Goal: Task Accomplishment & Management: Use online tool/utility

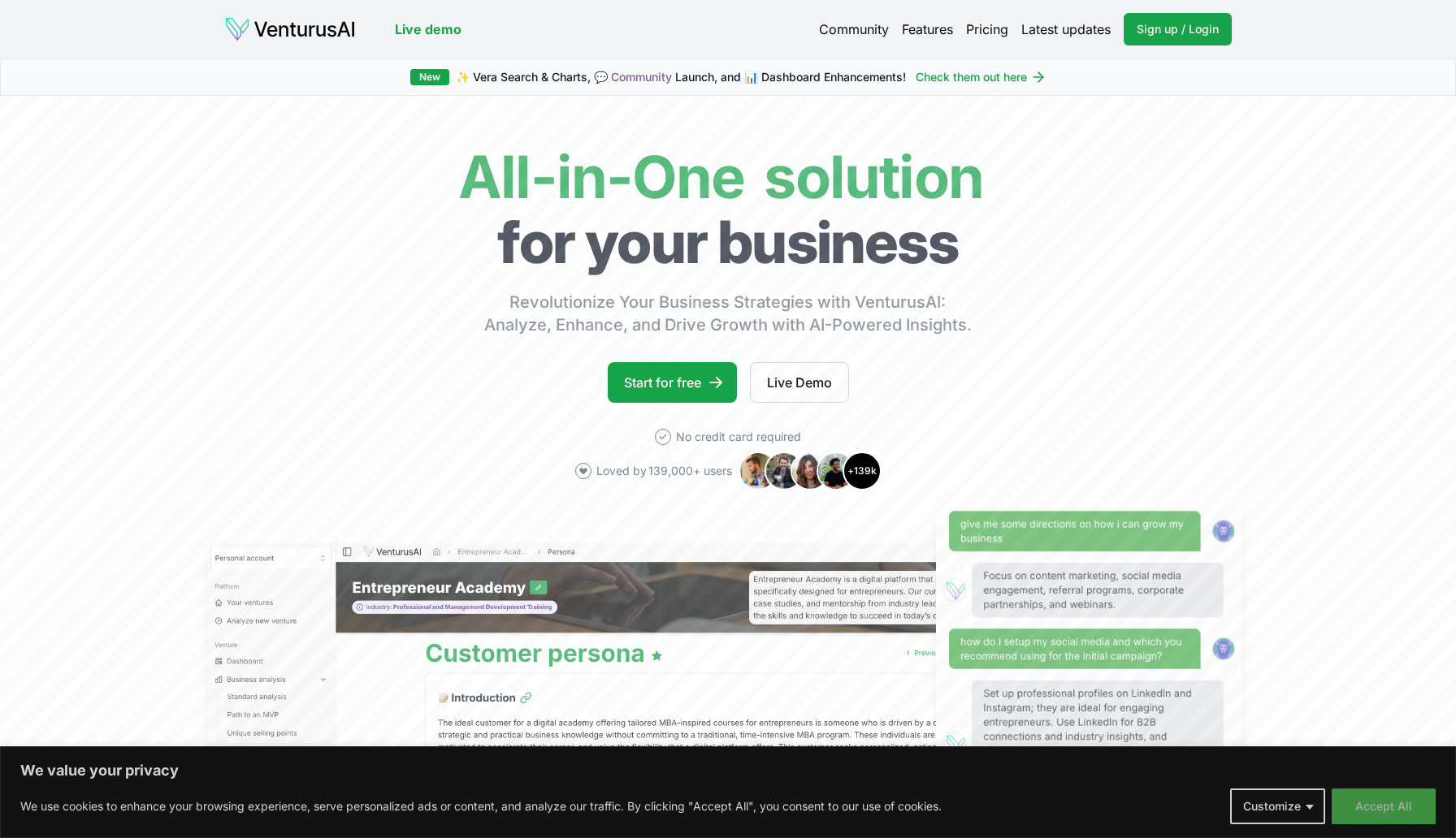
click at [1372, 809] on button "Accept All" at bounding box center [1383, 807] width 104 height 36
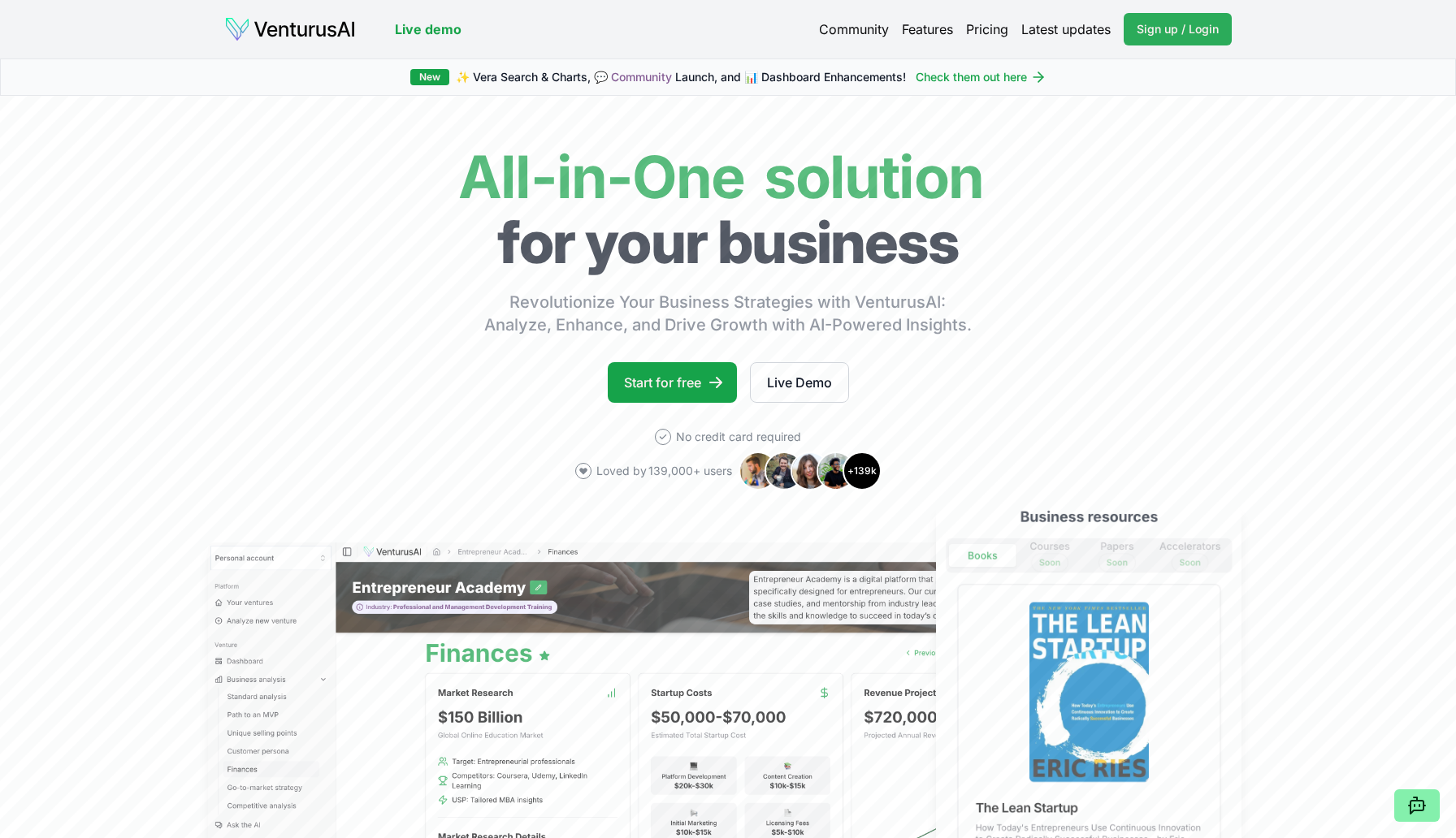
click at [1156, 34] on span "Sign up / Login" at bounding box center [1178, 29] width 82 height 16
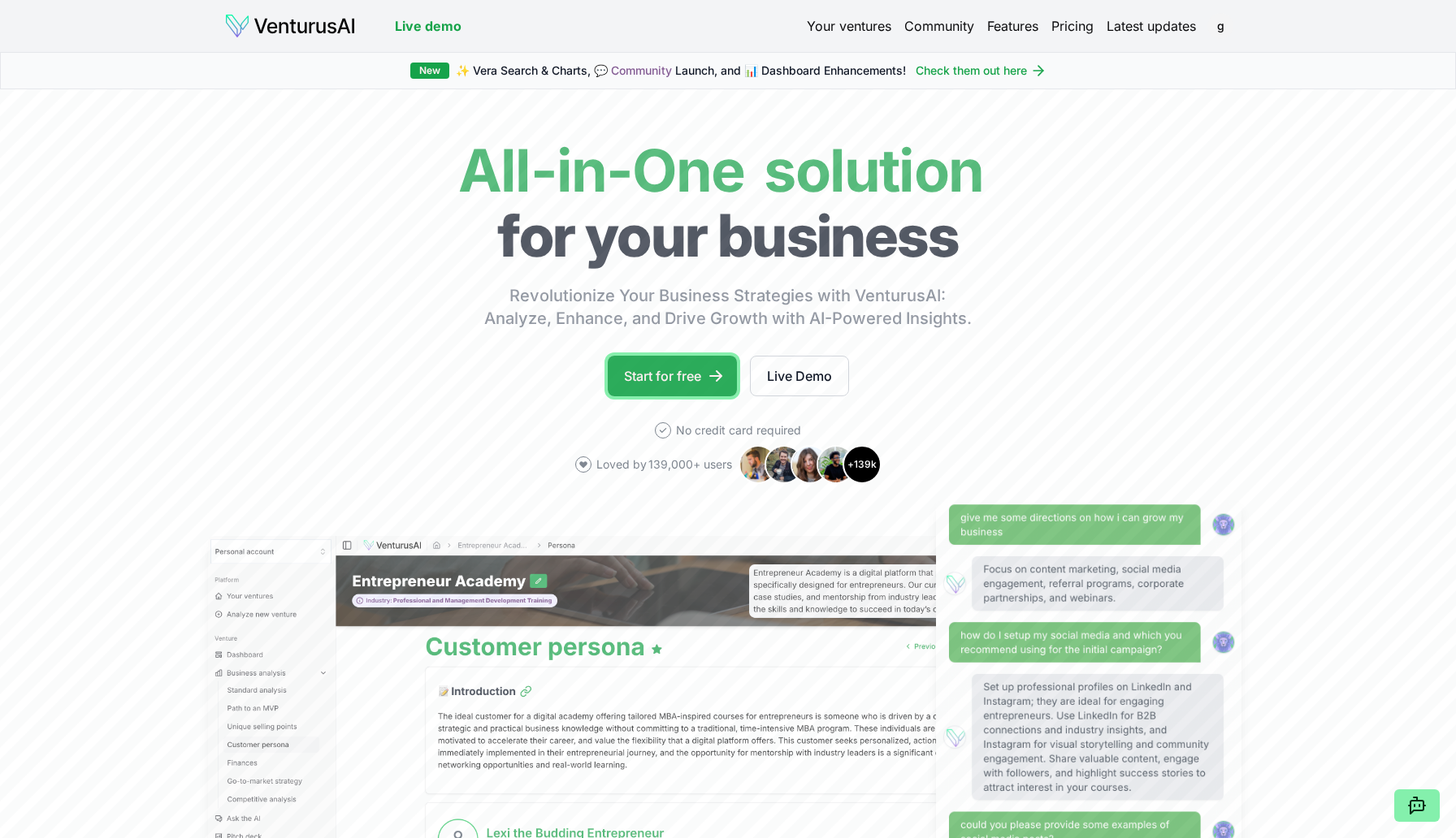
click at [668, 381] on link "Start for free" at bounding box center [673, 376] width 129 height 41
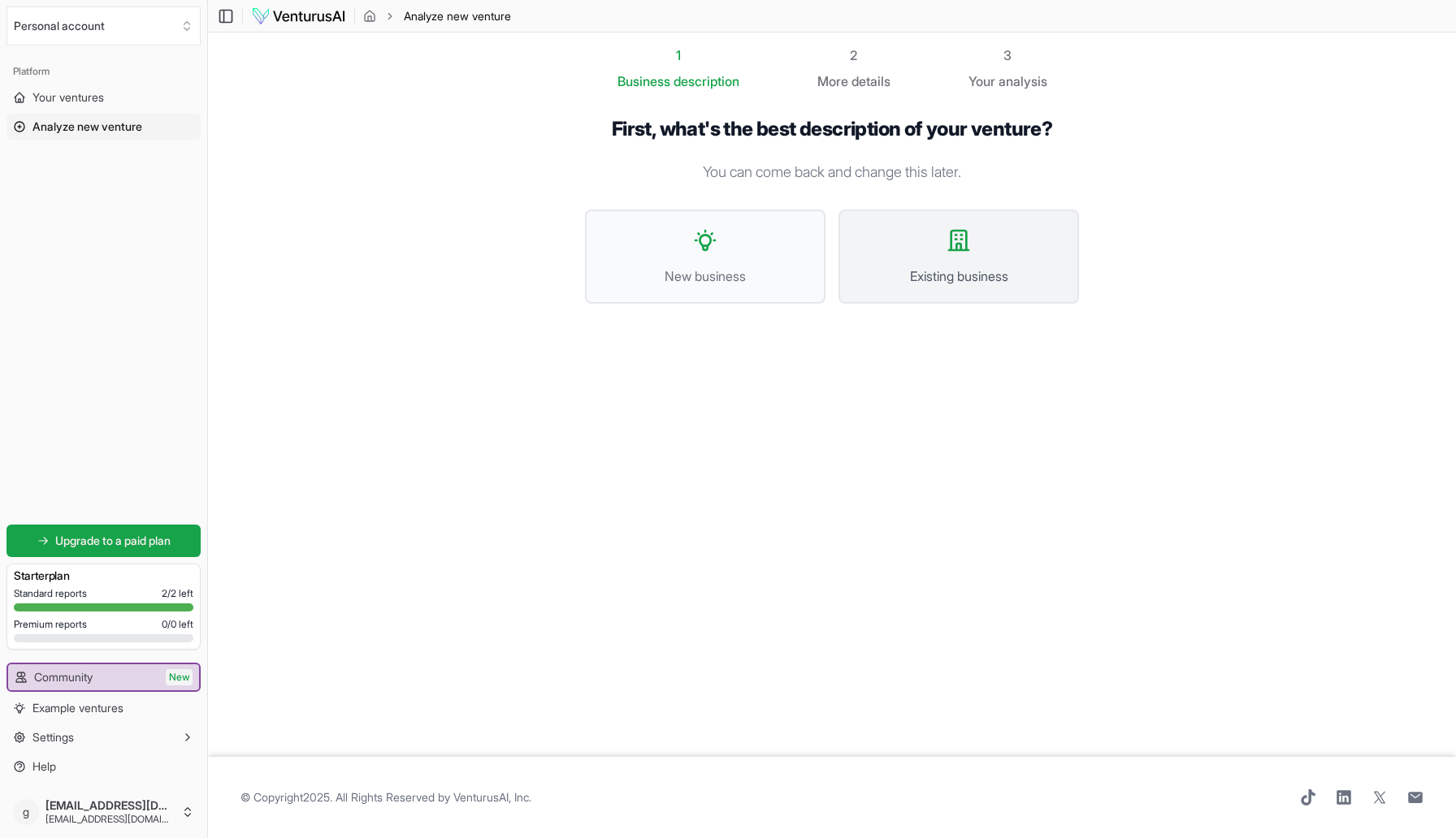
click at [865, 259] on button "Existing business" at bounding box center [958, 256] width 241 height 94
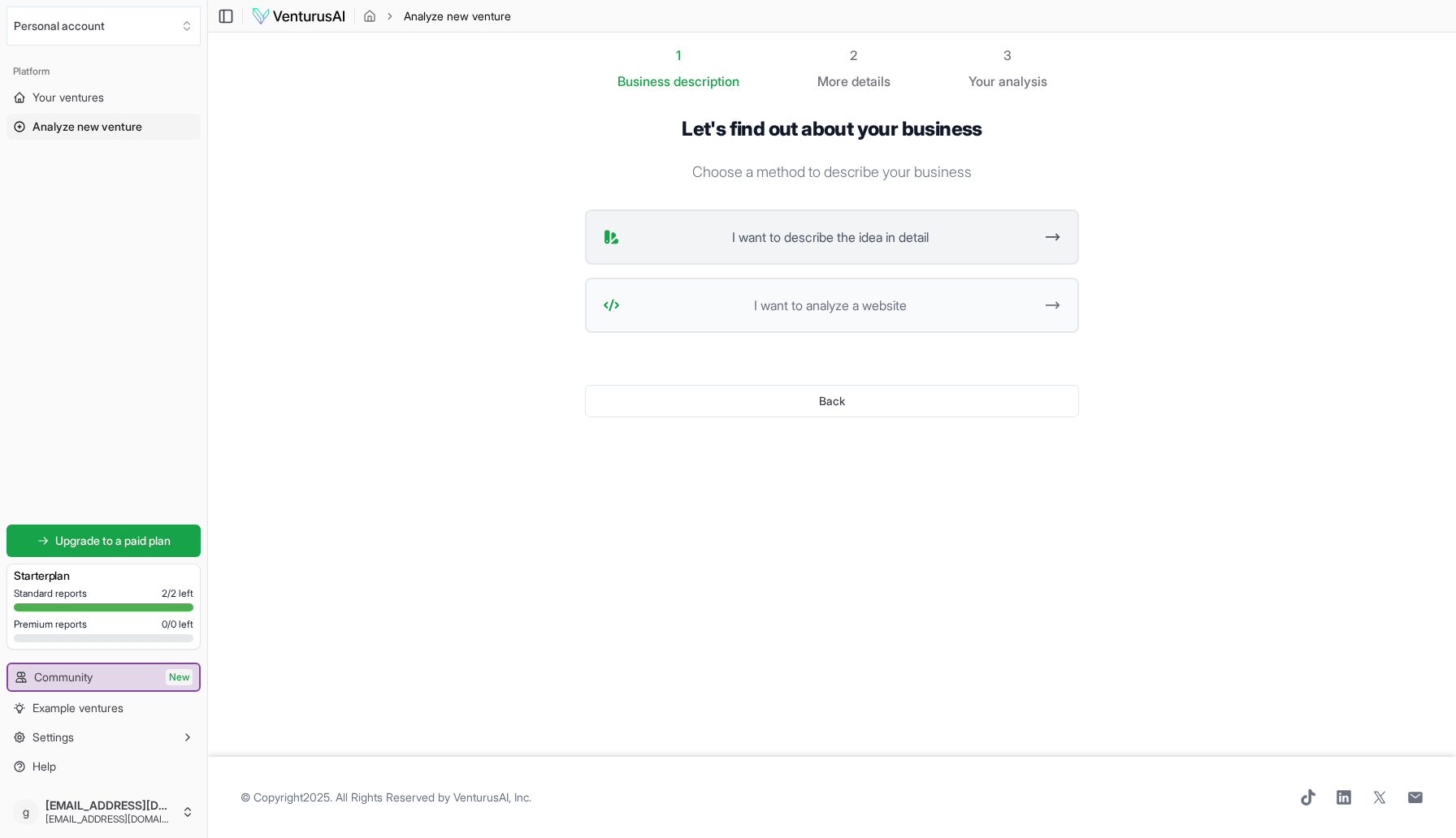
click at [859, 258] on button "I want to describe the idea in detail" at bounding box center [832, 237] width 494 height 55
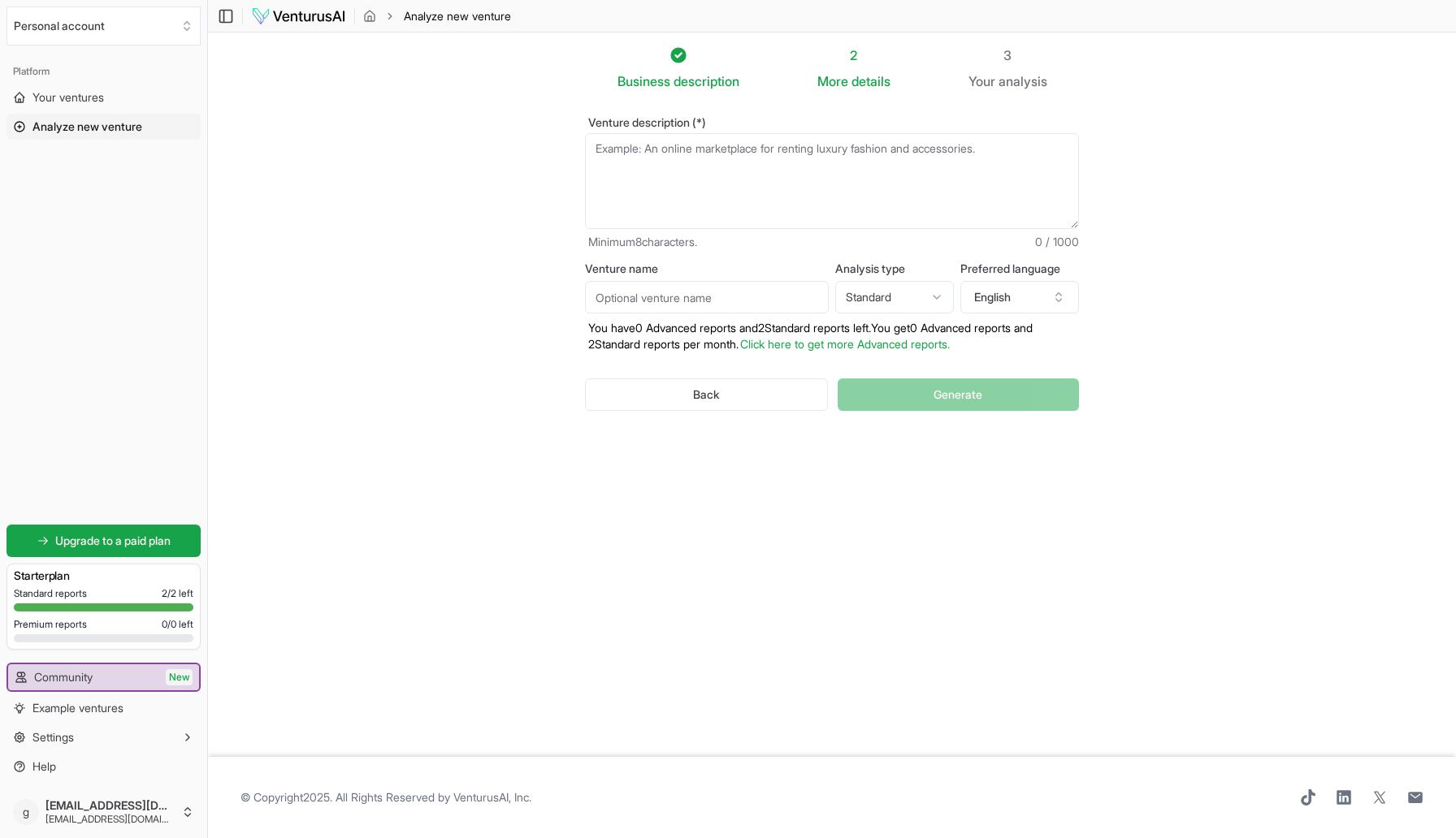
click at [778, 171] on textarea "Venture description (*)" at bounding box center [832, 180] width 494 height 95
click at [877, 406] on div "Back Generate" at bounding box center [832, 395] width 494 height 85
click at [828, 179] on textarea "Venture description (*)" at bounding box center [832, 180] width 494 height 95
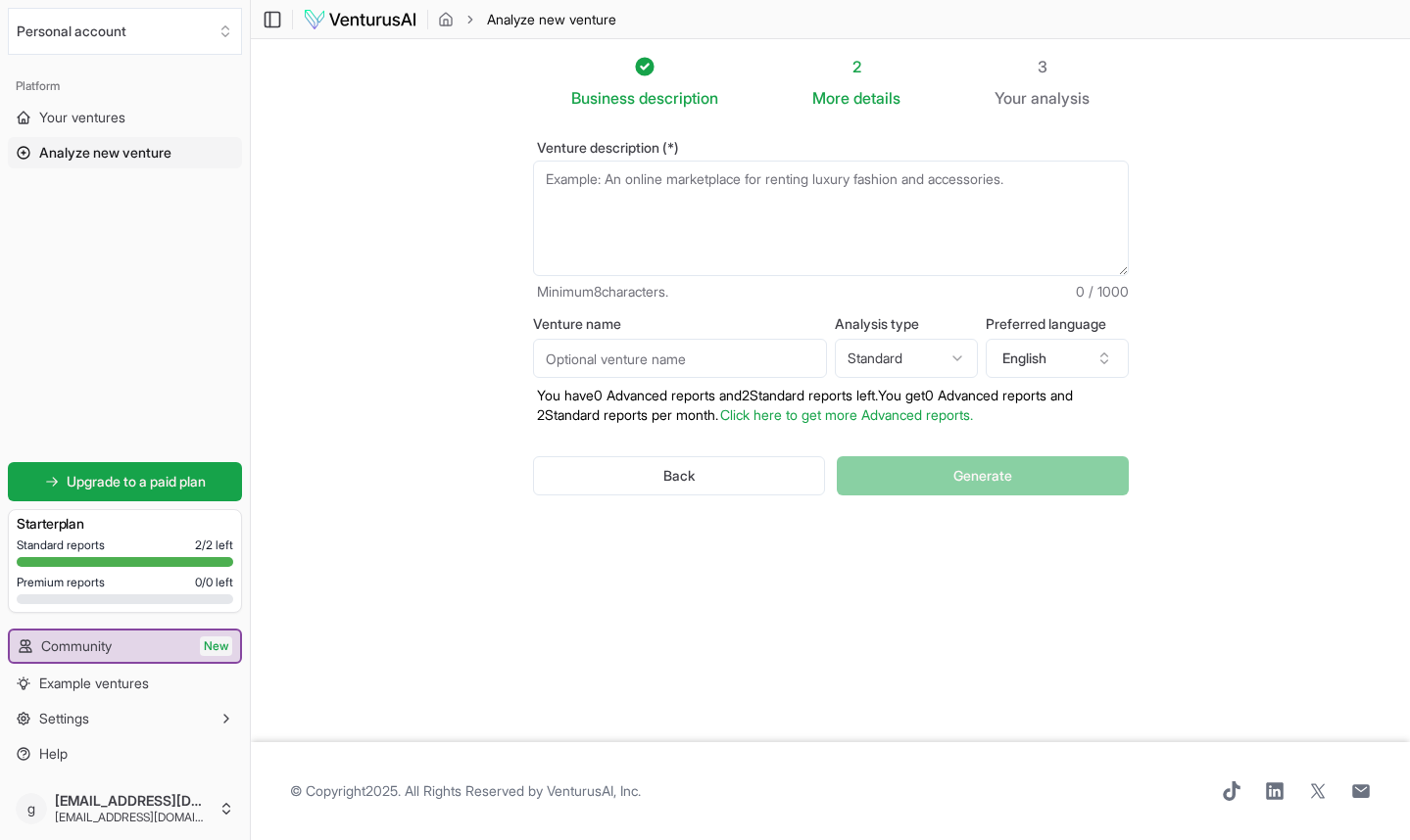
paste textarea "[PERSON_NAME] and [PERSON_NAME] manufactures a complete line of replacement and…"
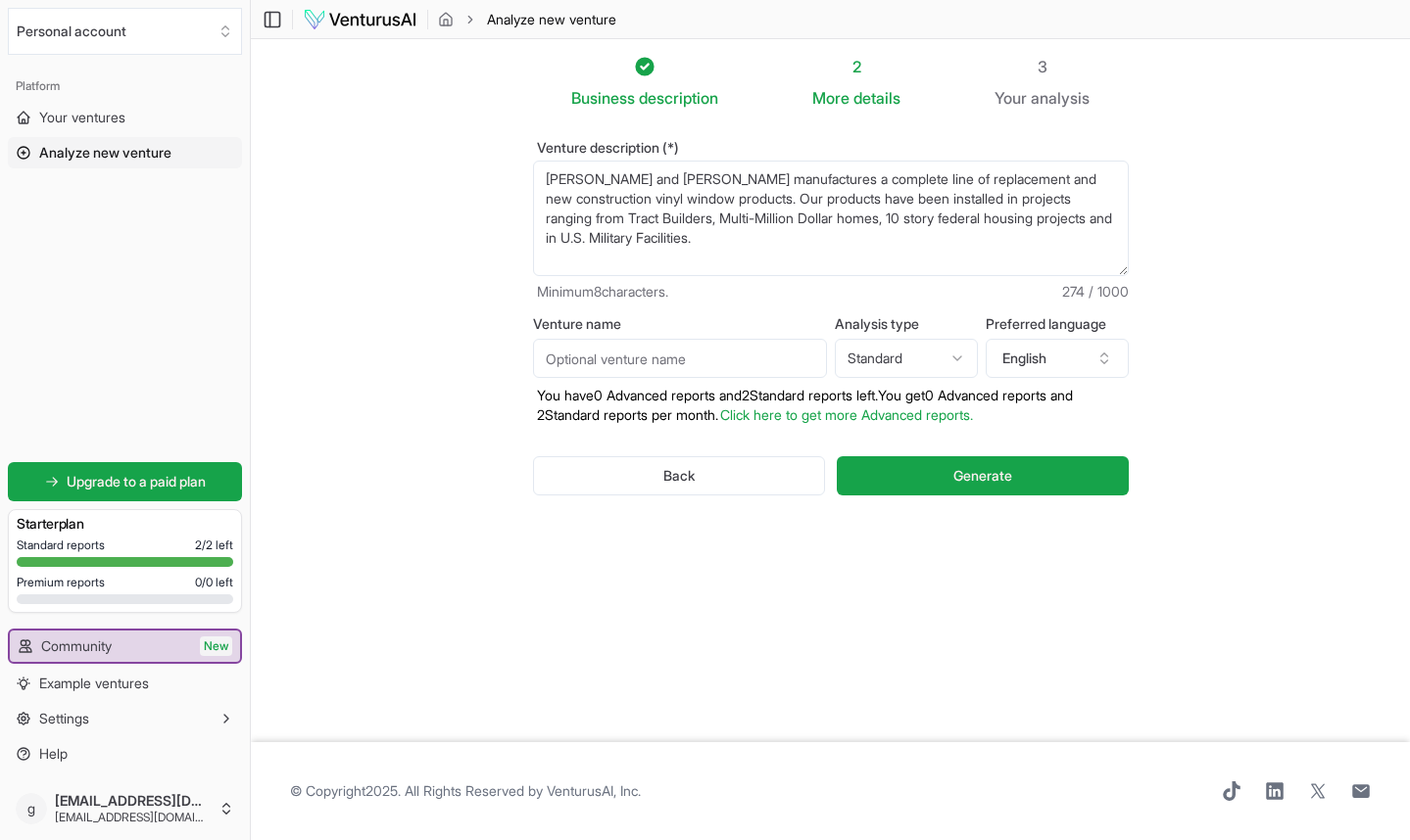
type textarea "[PERSON_NAME] and [PERSON_NAME] manufactures a complete line of replacement and…"
click at [737, 368] on input "Venture name" at bounding box center [680, 358] width 294 height 39
type input "[PERSON_NAME] and [PERSON_NAME]"
click at [957, 350] on html "We value your privacy We use cookies to enhance your browsing experience, serve…" at bounding box center [705, 420] width 1410 height 840
click at [954, 356] on html "We value your privacy We use cookies to enhance your browsing experience, serve…" at bounding box center [705, 420] width 1410 height 840
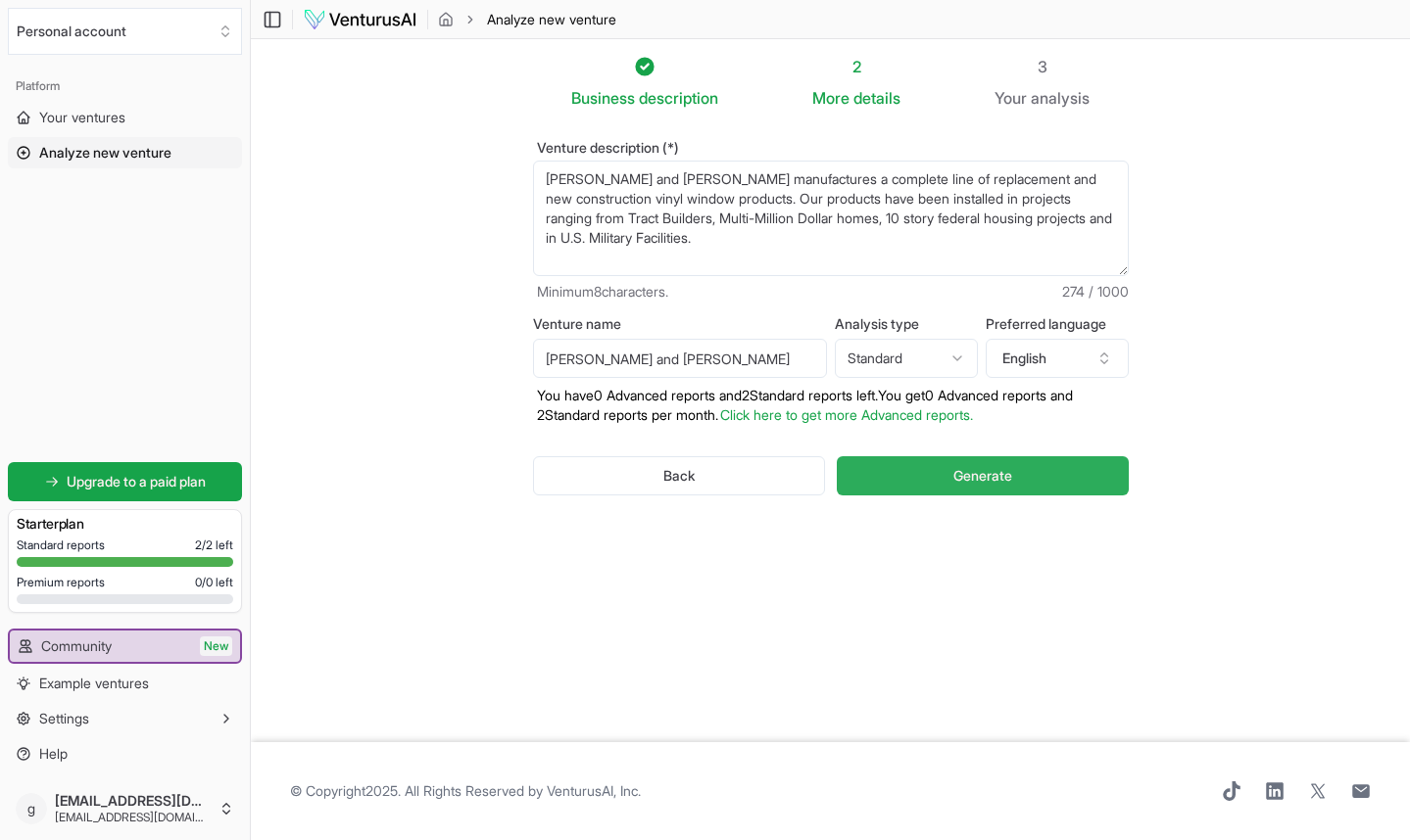
click at [971, 475] on span "Generate" at bounding box center [983, 476] width 59 height 20
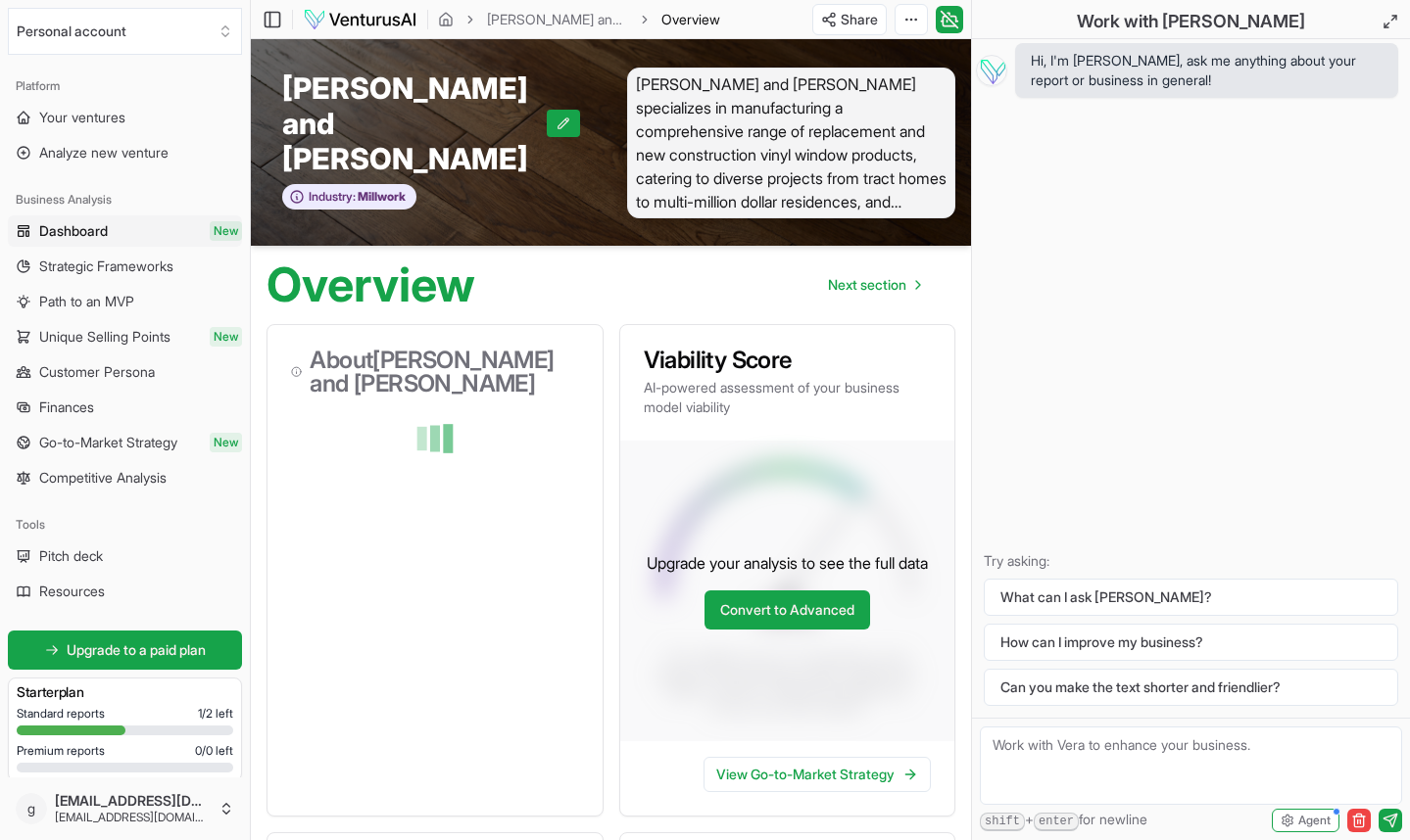
click at [1067, 749] on textarea at bounding box center [1191, 766] width 422 height 79
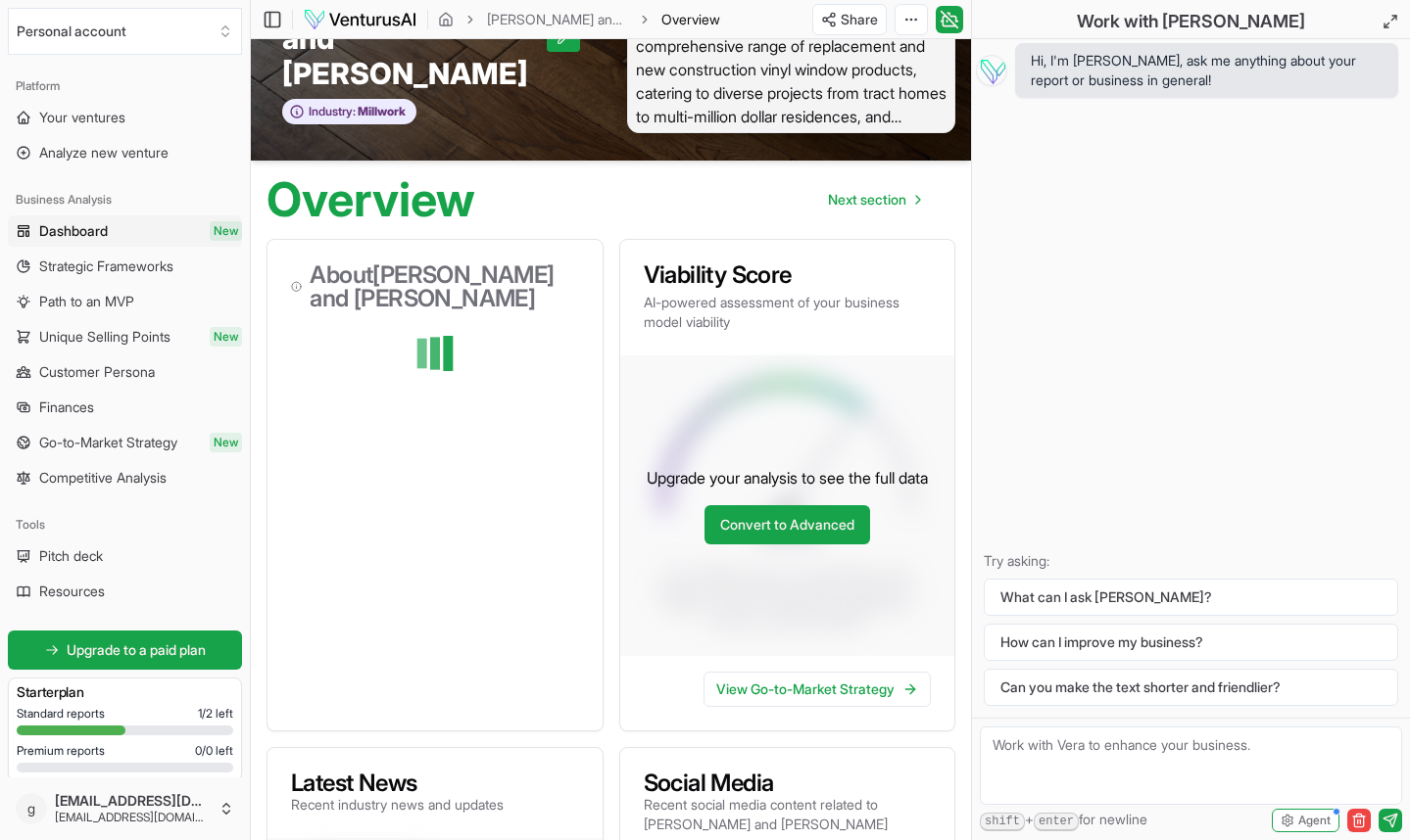
scroll to position [99, 0]
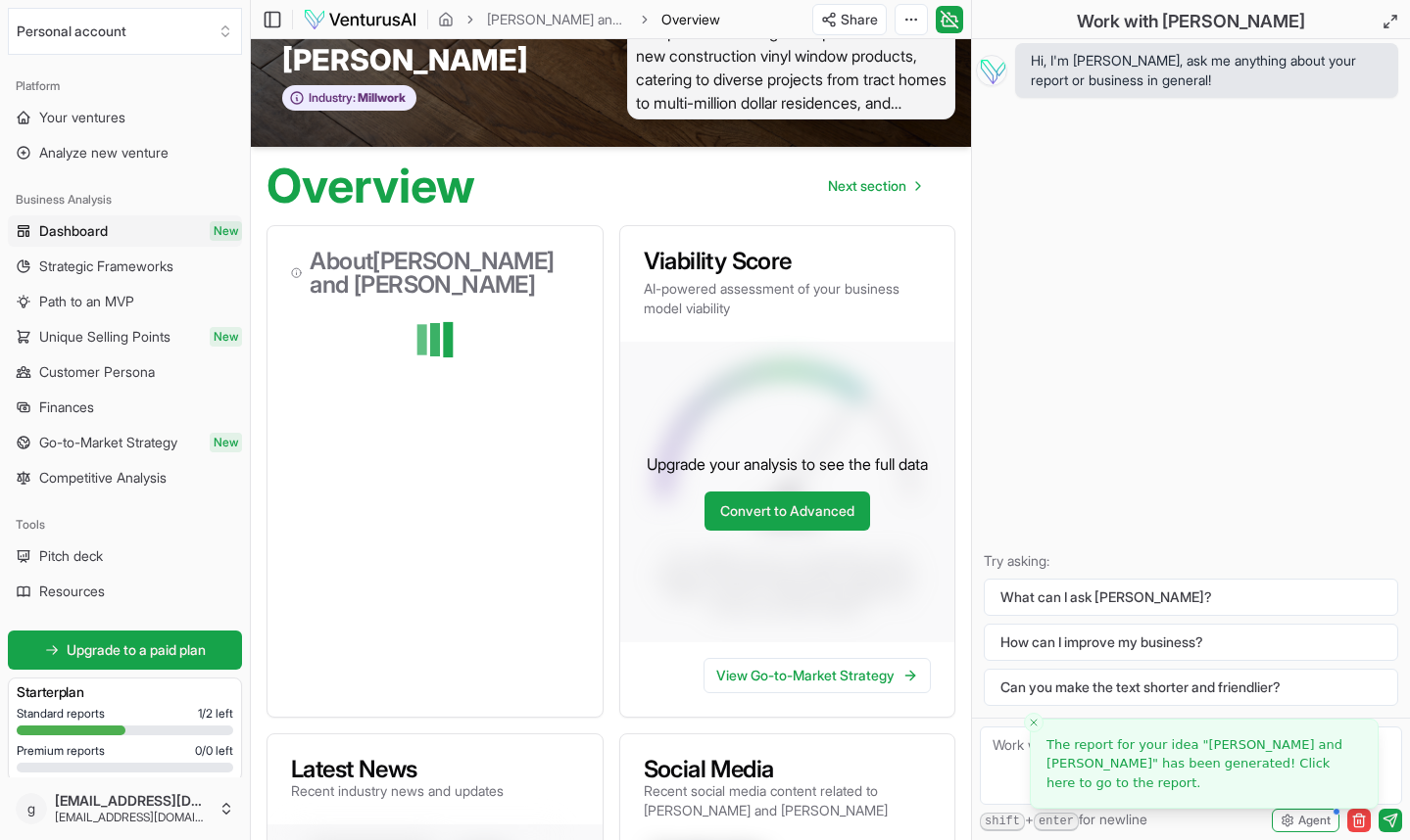
paste textarea "I need to design a marketing plan for a company that is struggling with offerin…"
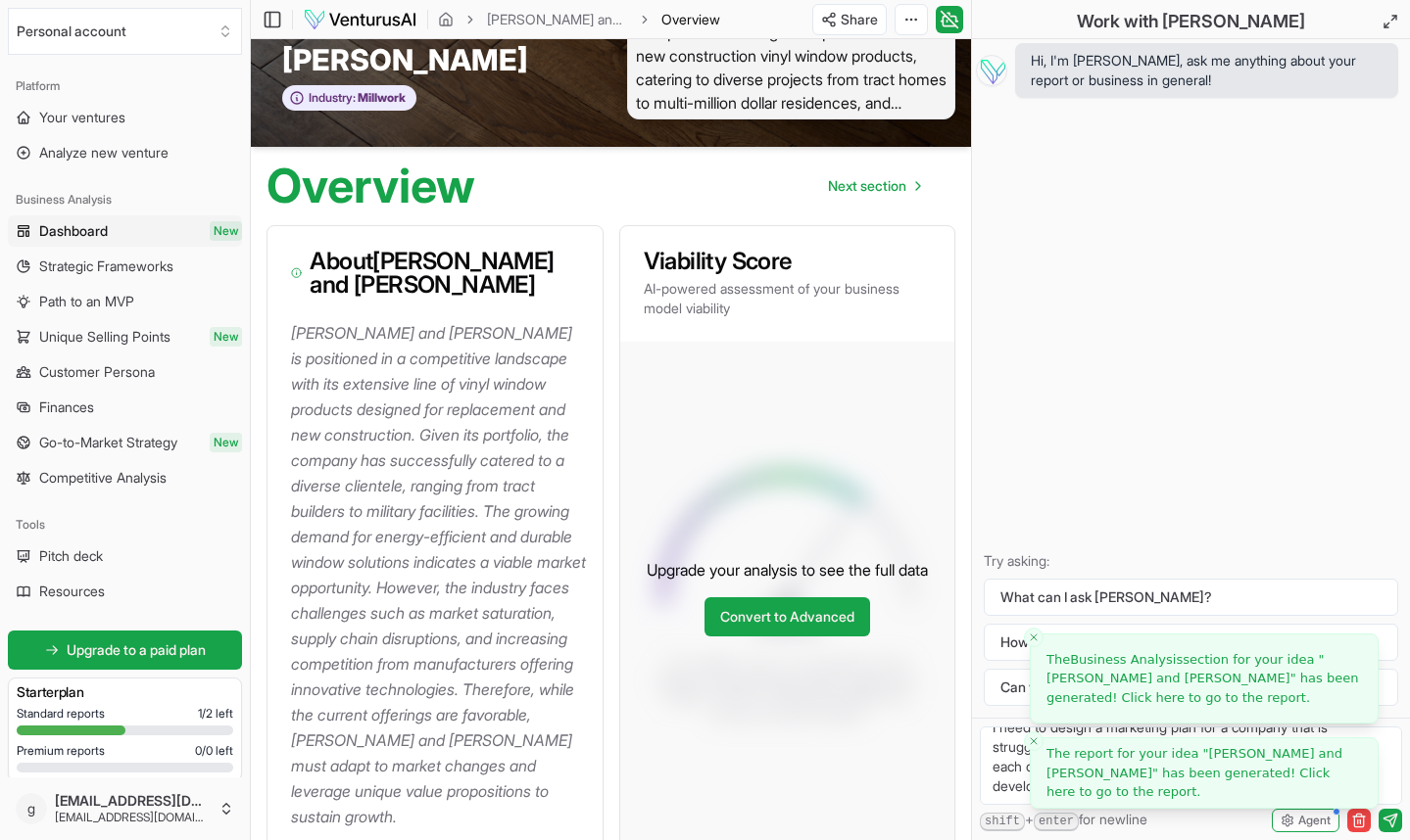
click at [1032, 742] on line "Close toast" at bounding box center [1033, 742] width 6 height 6
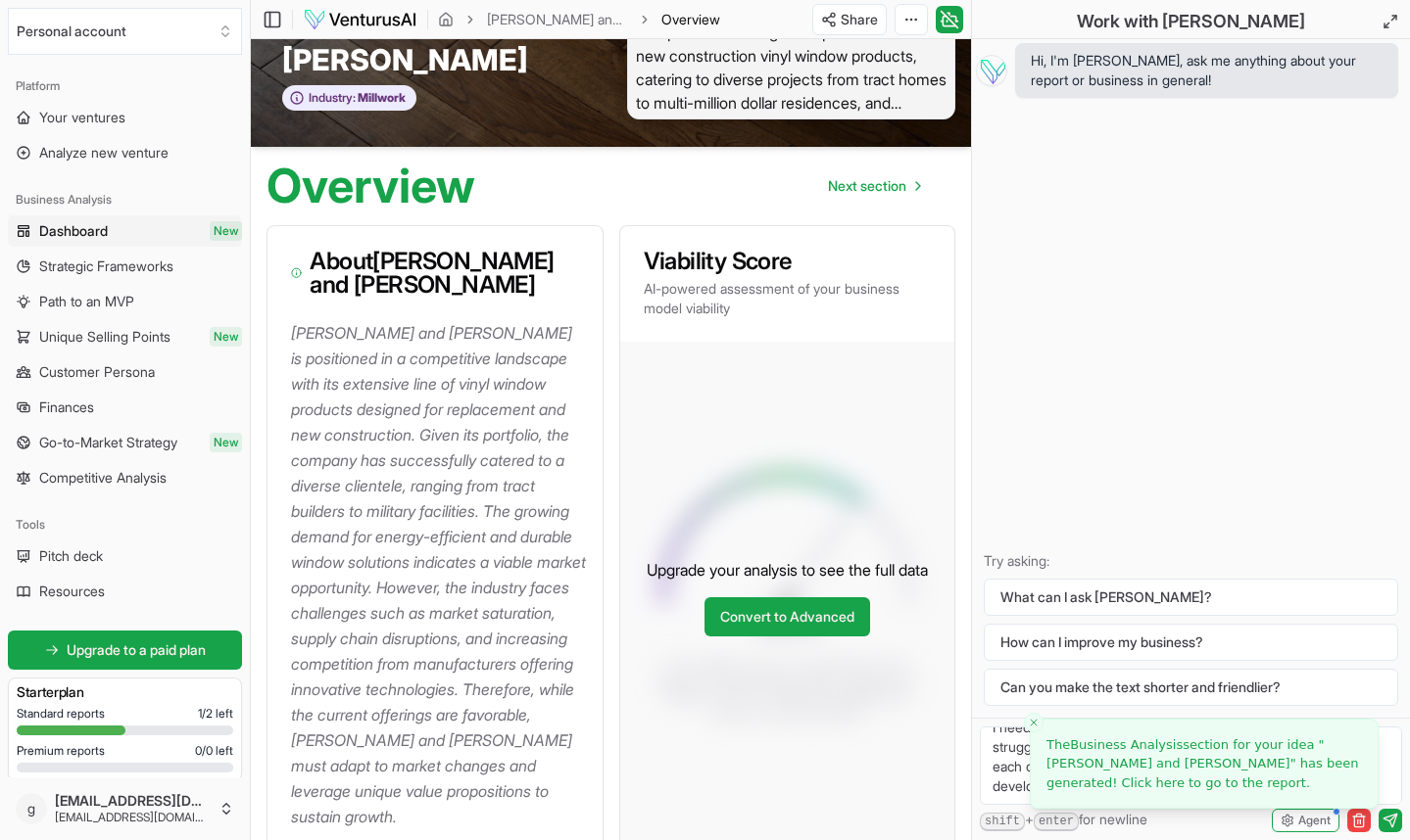
click at [1036, 721] on icon "Close toast" at bounding box center [1033, 723] width 12 height 12
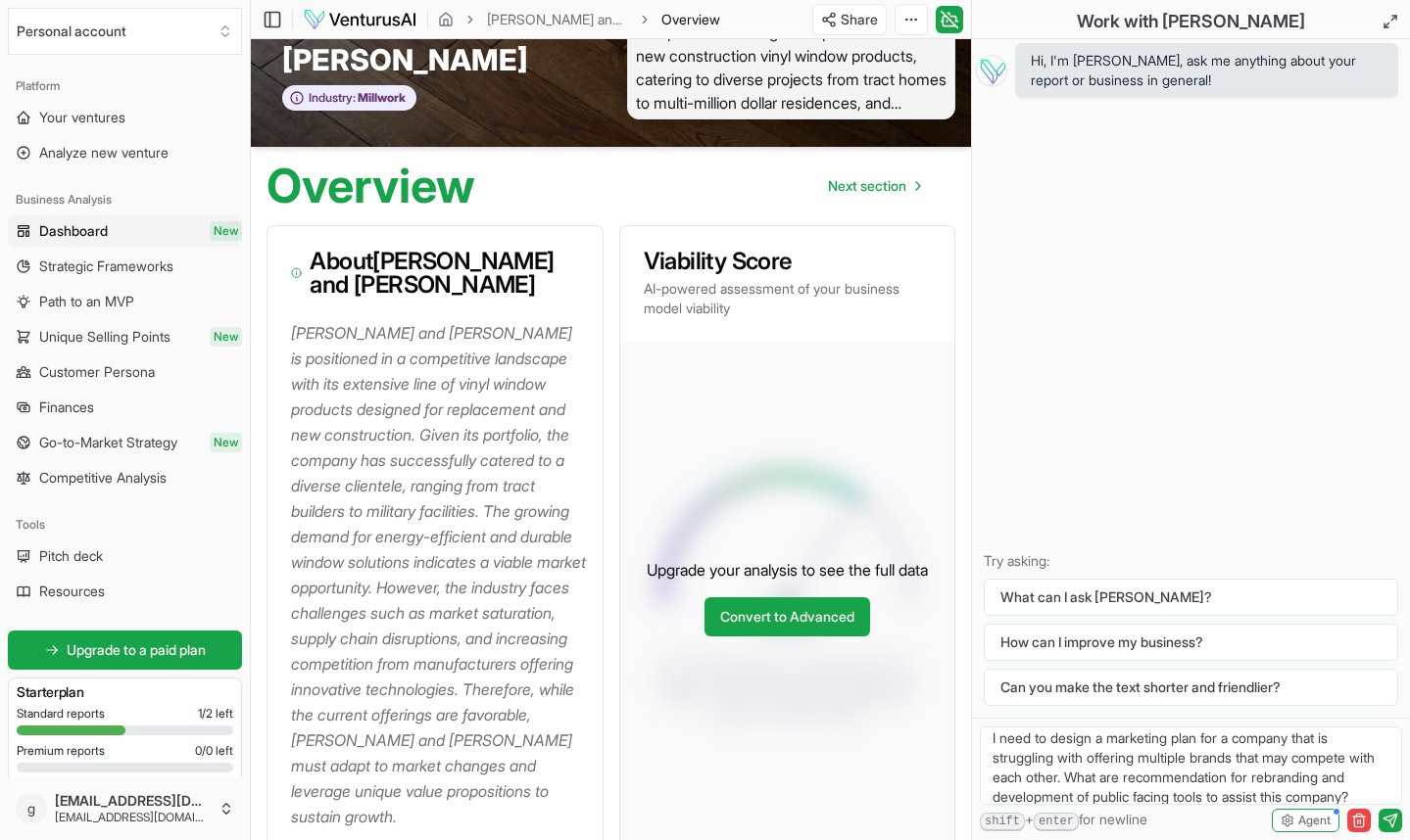
scroll to position [5, 0]
click at [1101, 780] on textarea "I need to design a marketing plan for a company that is struggling with offerin…" at bounding box center [1191, 766] width 422 height 79
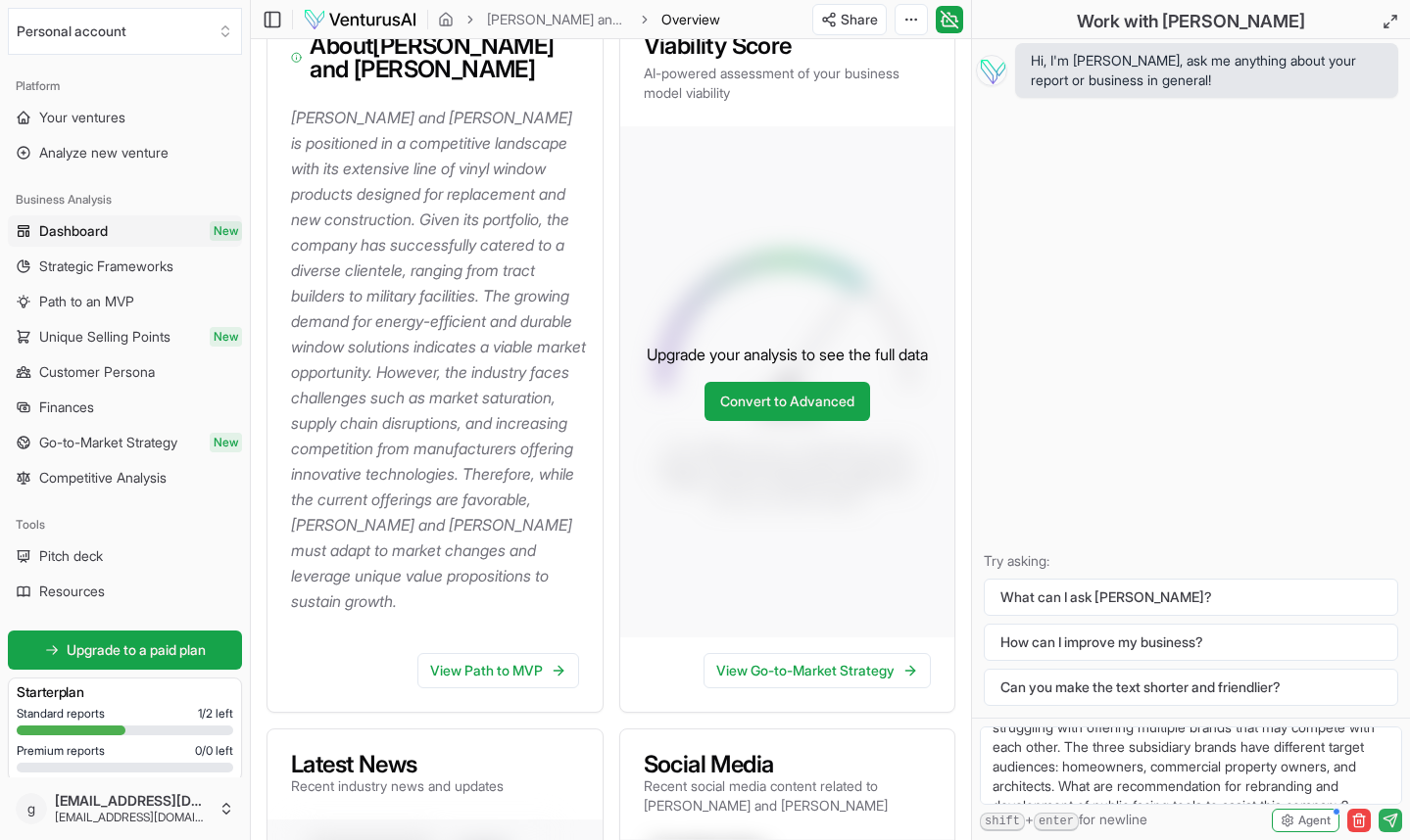
scroll to position [77, 0]
type textarea "I need to design a marketing plan for a company that is struggling with offerin…"
click at [1388, 822] on icon "submit" at bounding box center [1390, 820] width 16 height 16
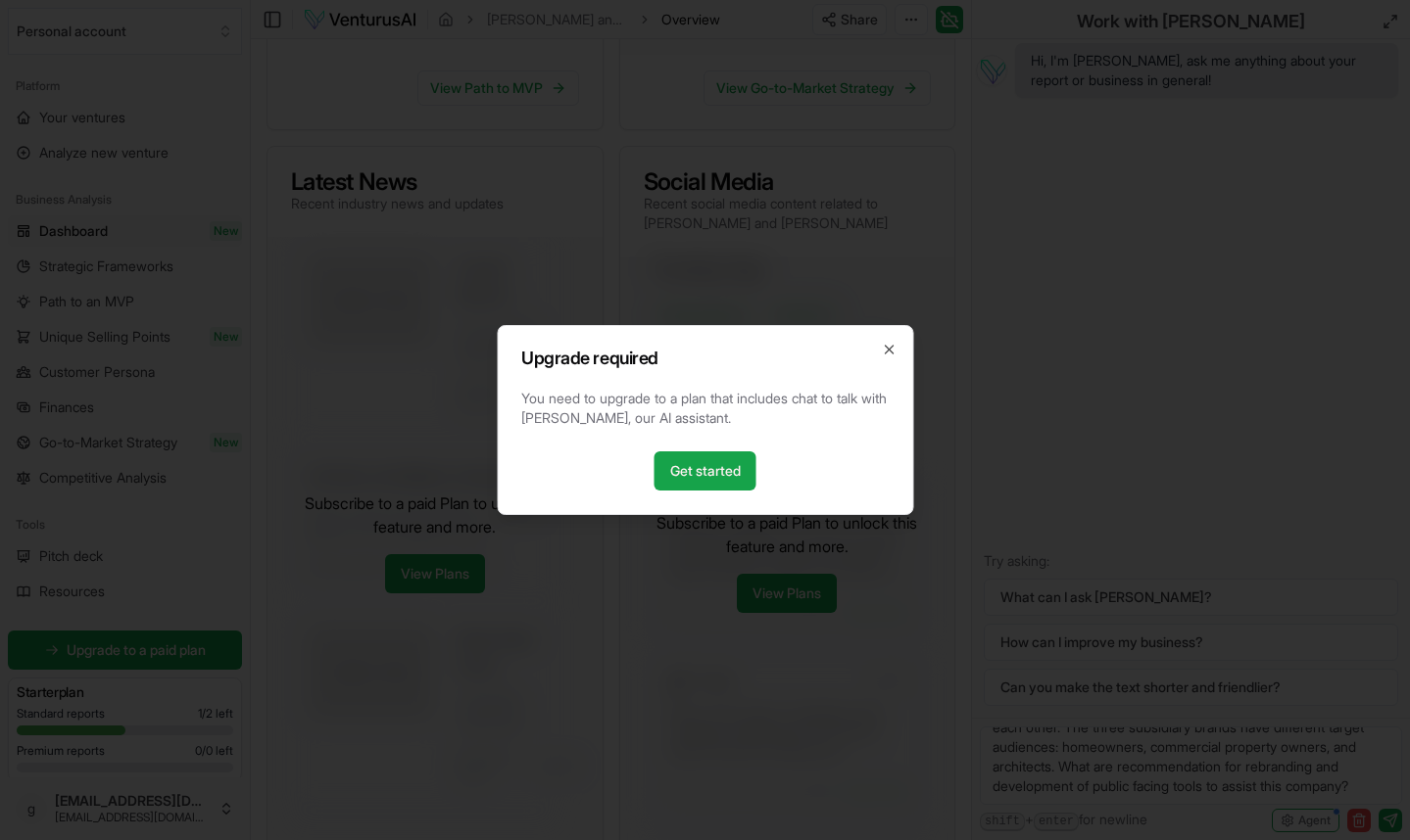
click at [884, 348] on icon "button" at bounding box center [889, 349] width 16 height 16
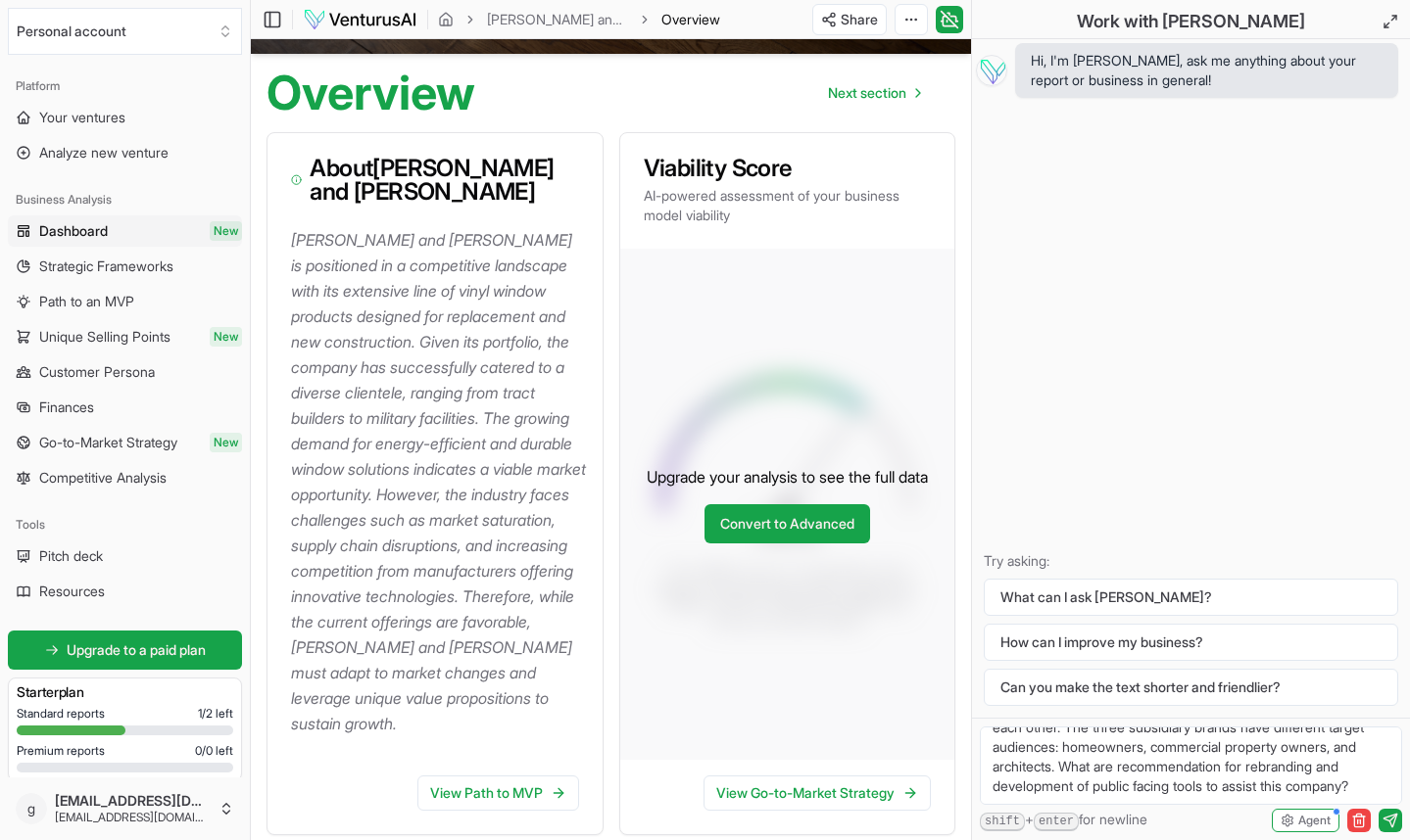
scroll to position [160, 0]
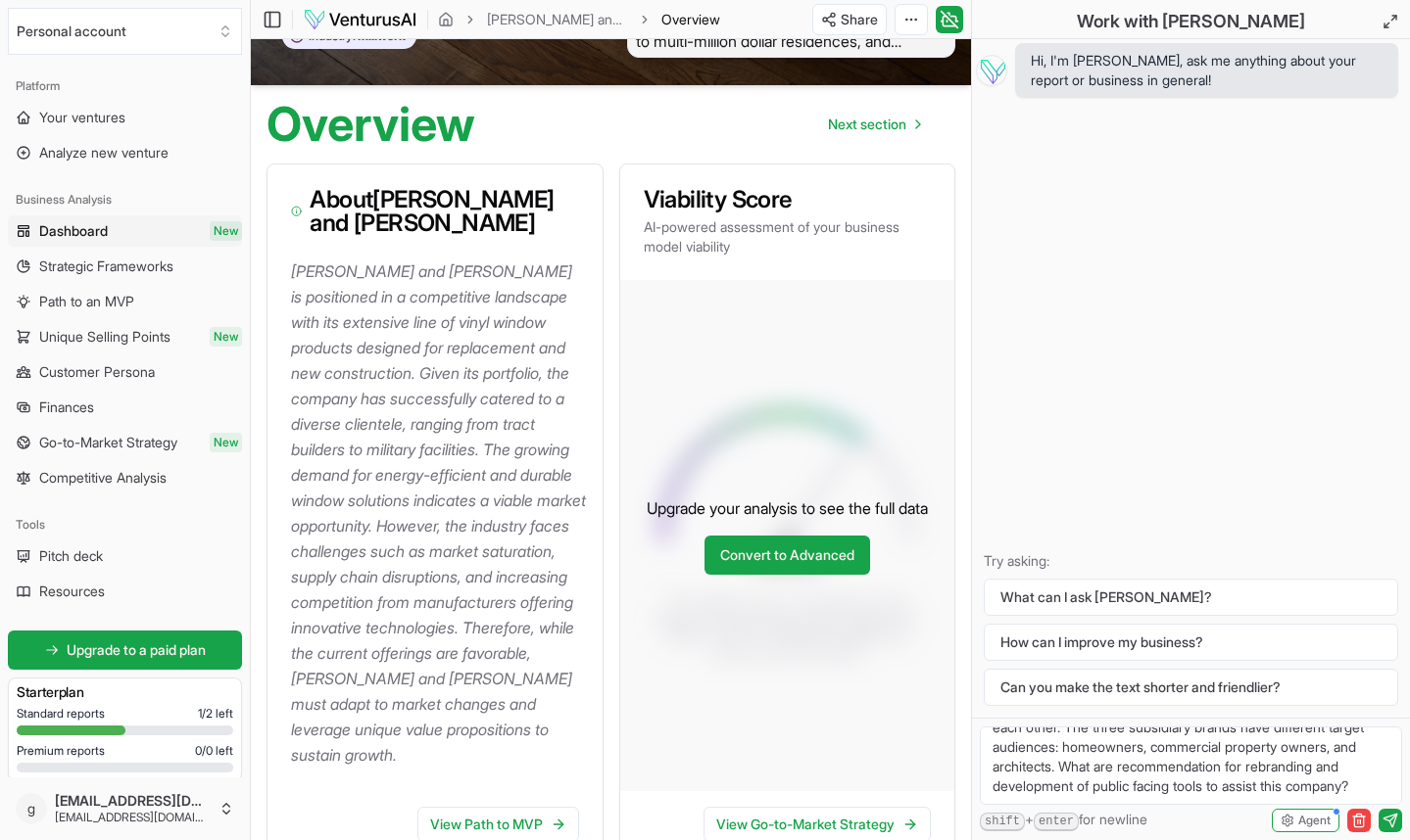
drag, startPoint x: 1146, startPoint y: 800, endPoint x: 939, endPoint y: 689, distance: 234.9
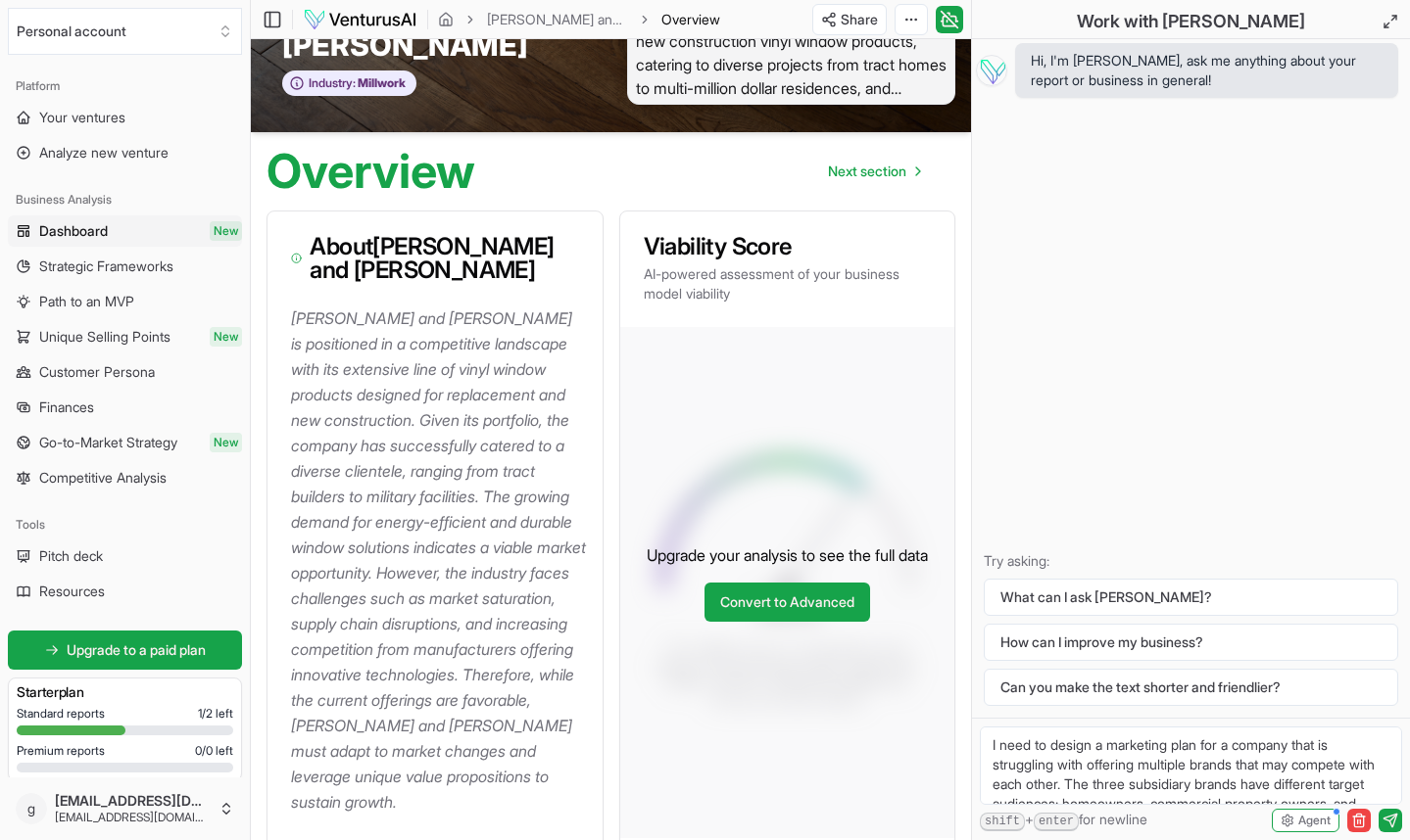
scroll to position [77, 0]
drag, startPoint x: 993, startPoint y: 747, endPoint x: 1119, endPoint y: 865, distance: 172.6
click at [1119, 727] on html "We value your privacy We use cookies to enhance your browsing experience, serve…" at bounding box center [705, 307] width 1410 height 840
click at [1137, 787] on textarea "I need to design a marketing plan for a company that is struggling with offerin…" at bounding box center [1191, 766] width 422 height 79
click at [1092, 767] on textarea "I need to design a marketing plan for a company that is struggling with offerin…" at bounding box center [1191, 766] width 422 height 79
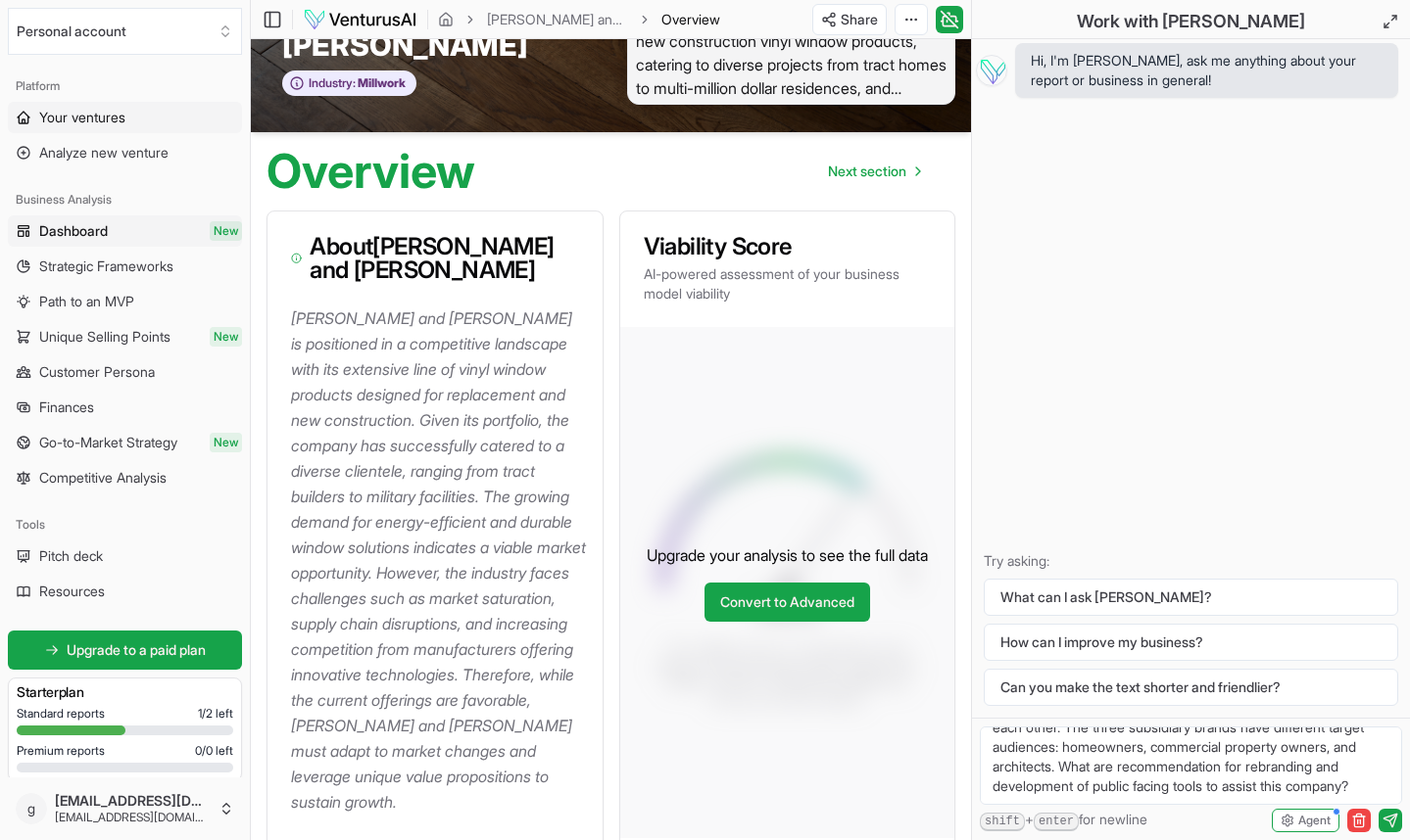
scroll to position [218, 0]
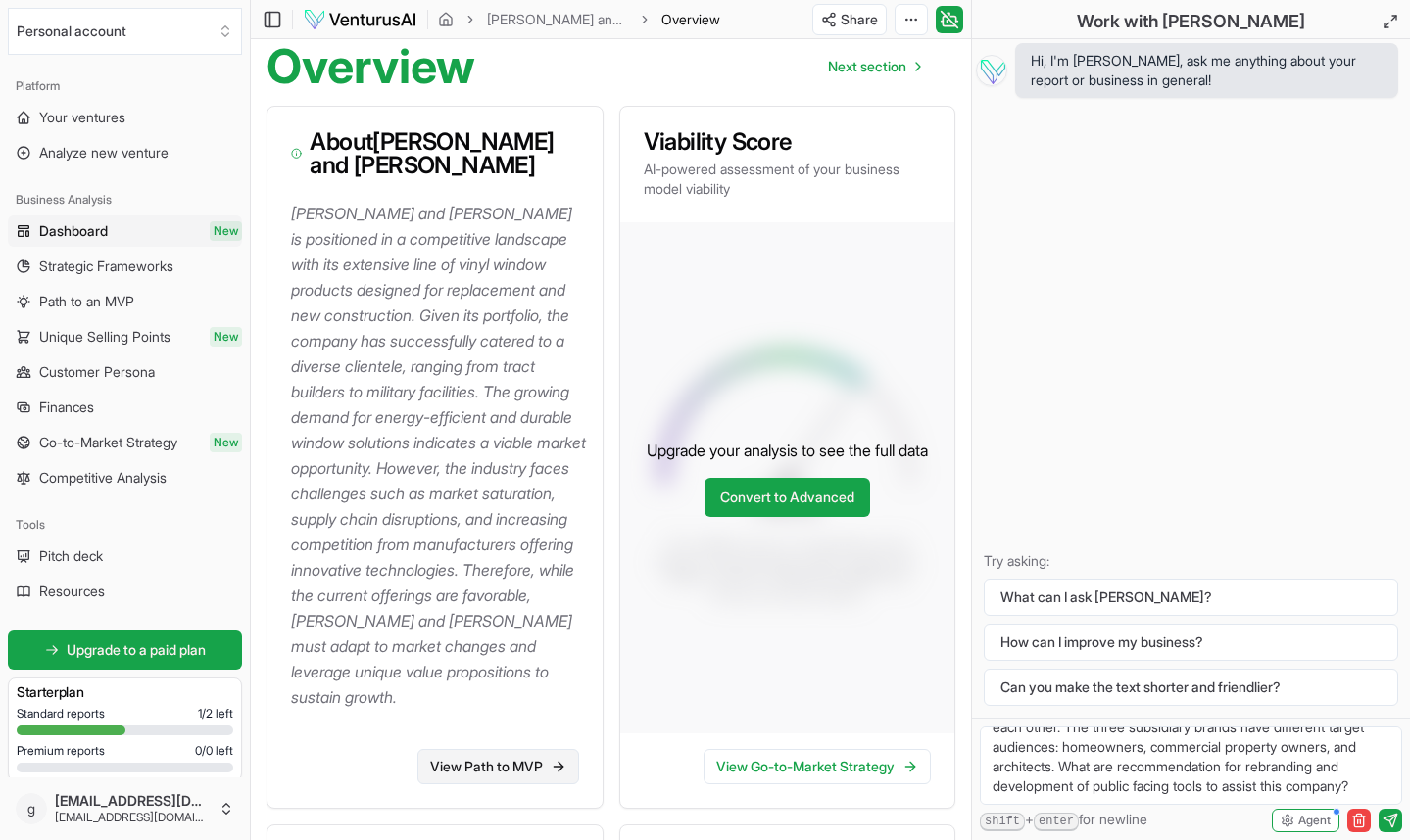
click at [486, 750] on link "View Path to MVP" at bounding box center [498, 767] width 161 height 35
